Goal: Check status: Check status

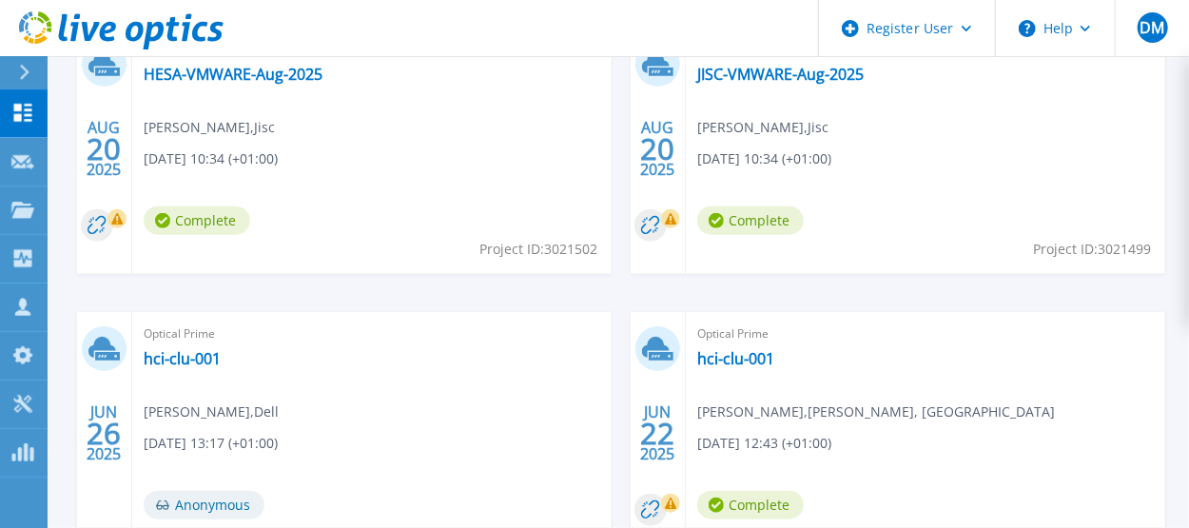
scroll to position [476, 0]
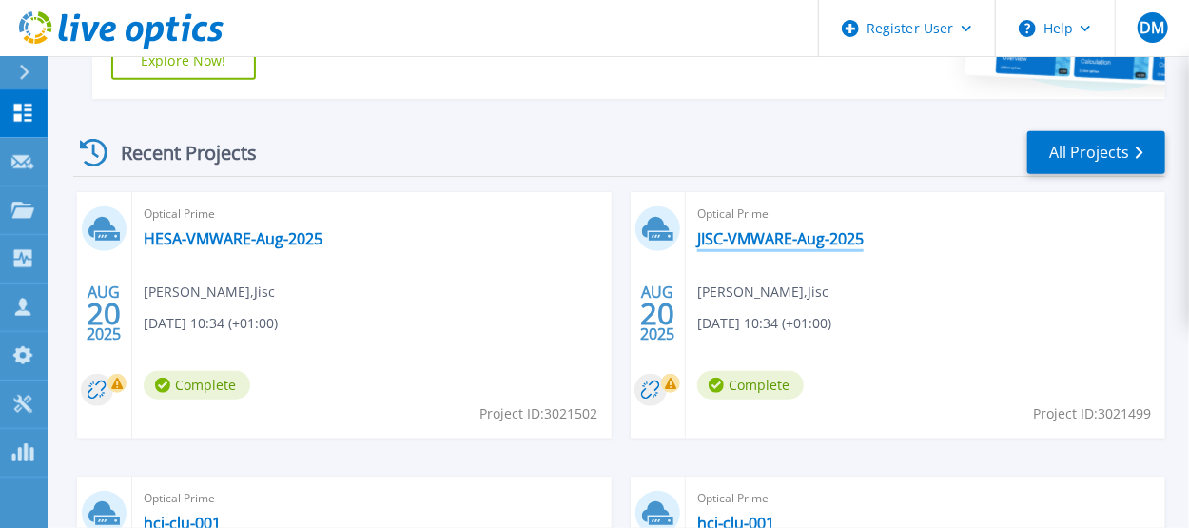
click at [797, 241] on link "JISC-VMWARE-Aug-2025" at bounding box center [780, 238] width 166 height 19
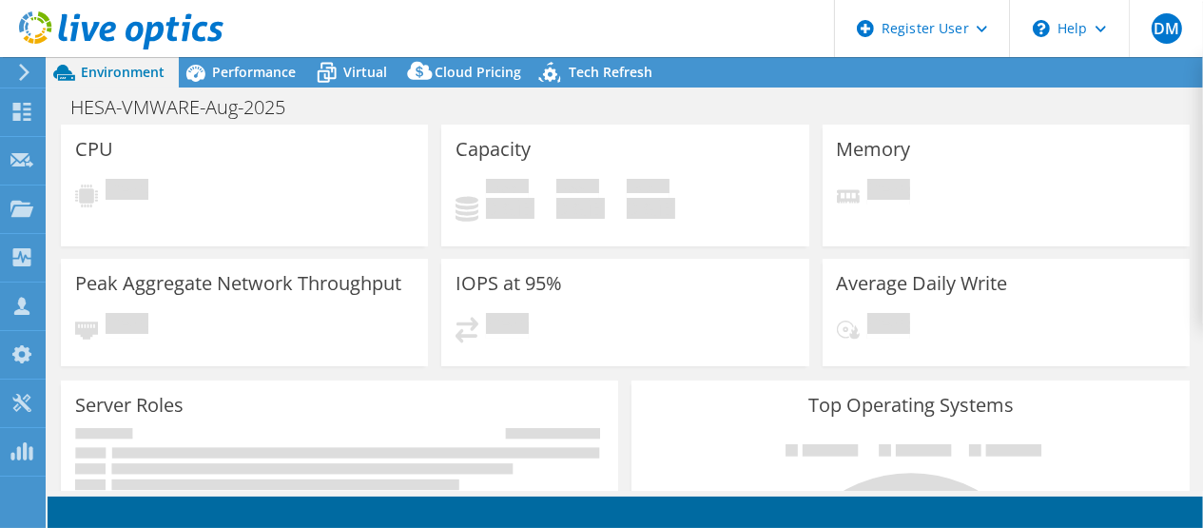
select select "USD"
